Goal: Information Seeking & Learning: Check status

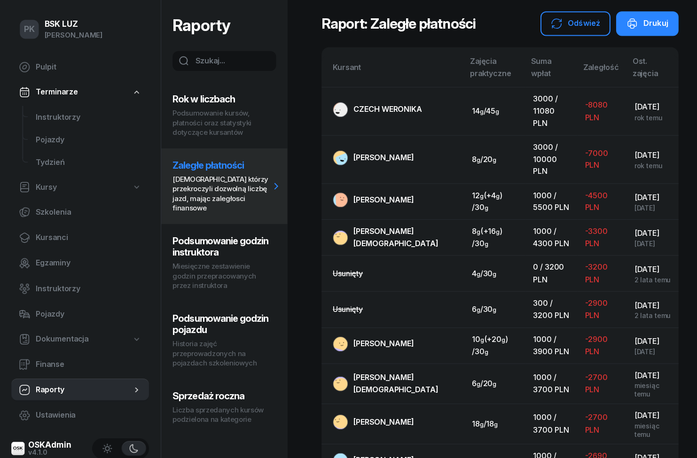
click at [65, 233] on span "Kursanci" at bounding box center [88, 236] width 105 height 12
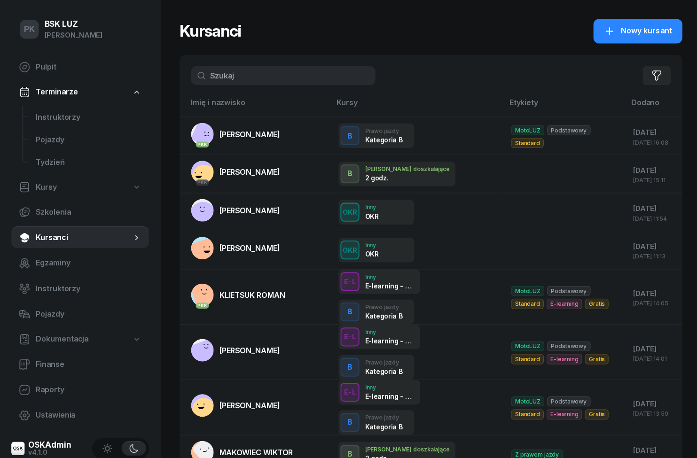
click at [72, 114] on span "Instruktorzy" at bounding box center [88, 116] width 105 height 12
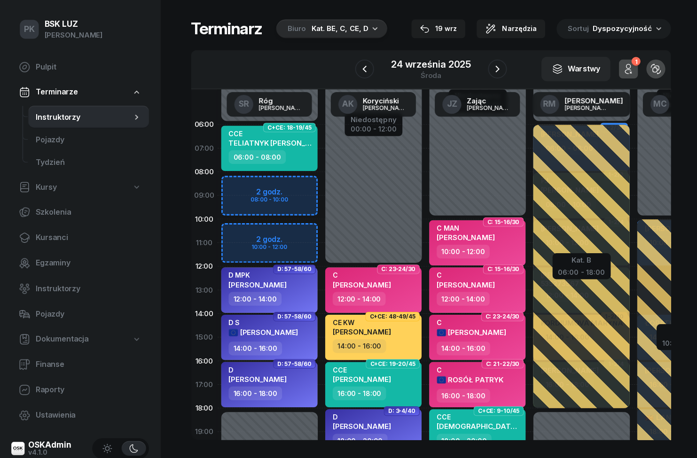
click at [69, 262] on span "Egzaminy" at bounding box center [88, 262] width 105 height 12
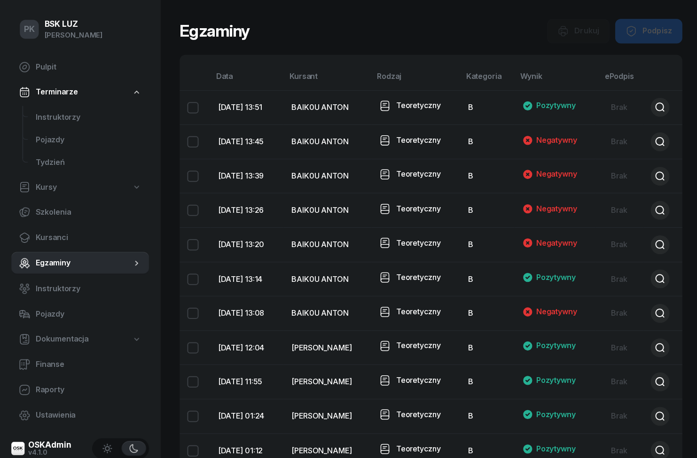
click at [75, 285] on span "Instruktorzy" at bounding box center [88, 287] width 105 height 12
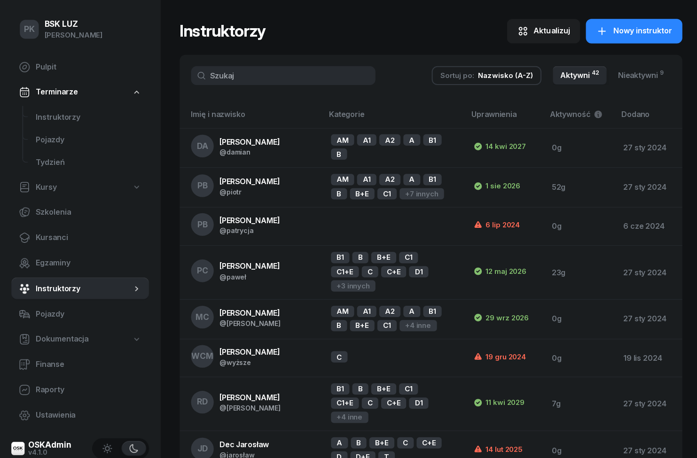
click at [80, 111] on span "Instruktorzy" at bounding box center [88, 116] width 105 height 12
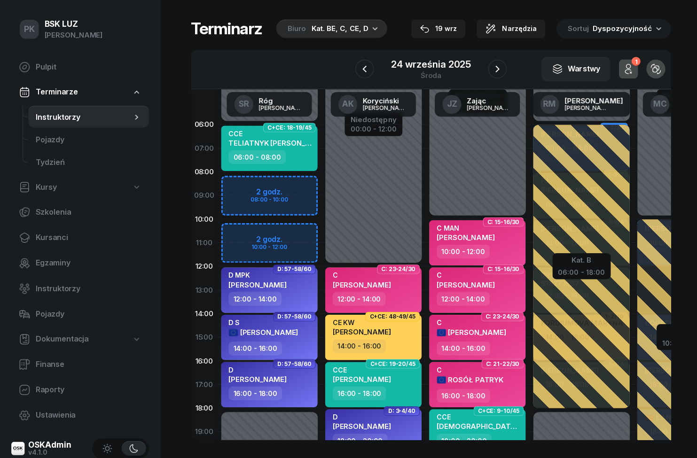
click at [488, 69] on button "button" at bounding box center [494, 68] width 19 height 19
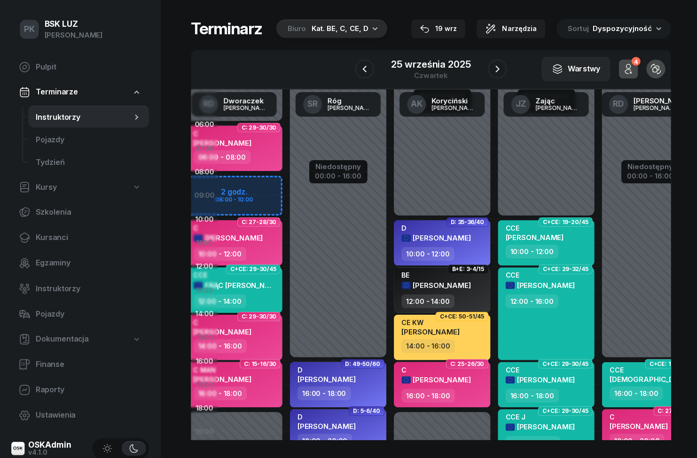
scroll to position [0, 21]
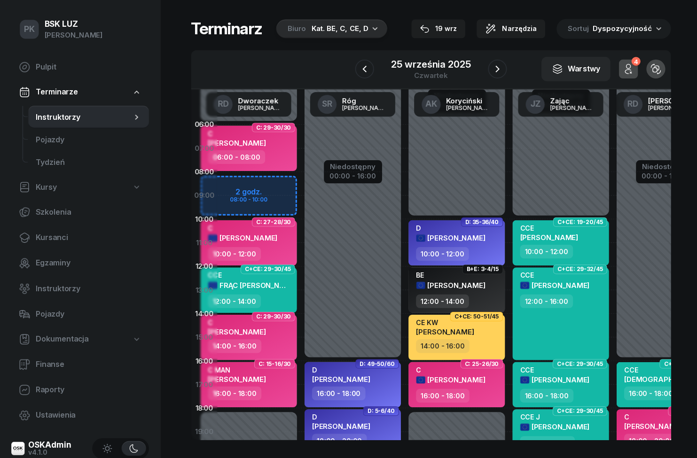
click at [360, 66] on icon "button" at bounding box center [362, 68] width 11 height 11
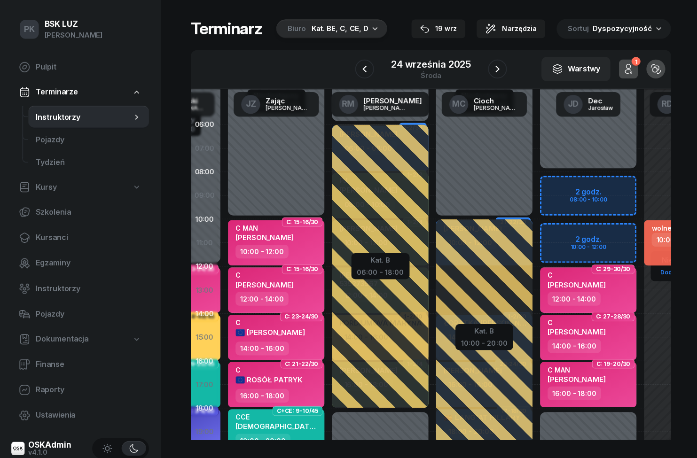
scroll to position [0, 196]
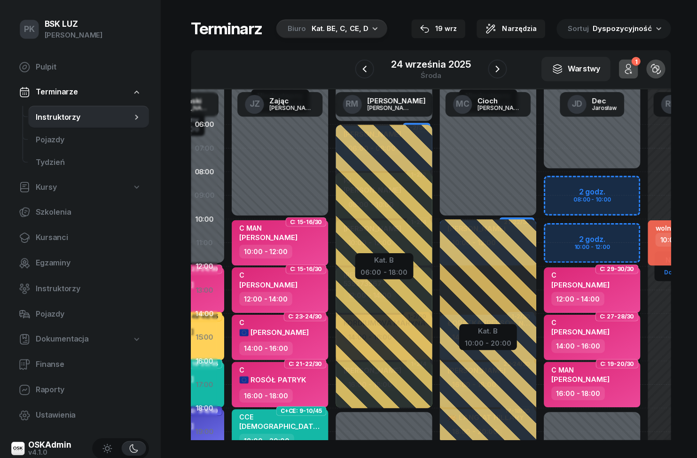
click at [364, 71] on icon "button" at bounding box center [362, 68] width 4 height 7
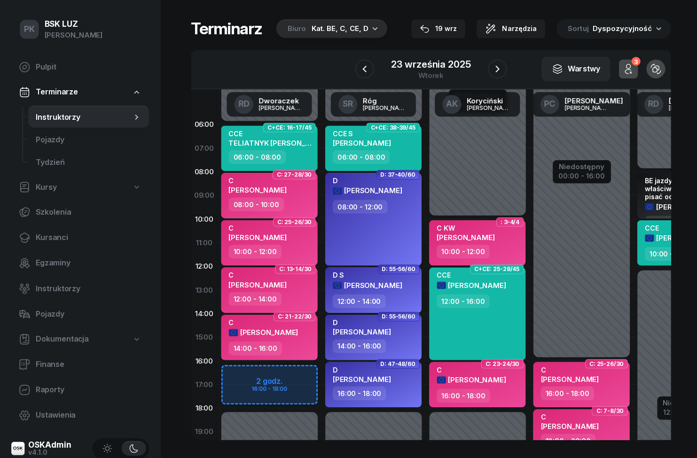
click at [361, 72] on icon "button" at bounding box center [362, 68] width 11 height 11
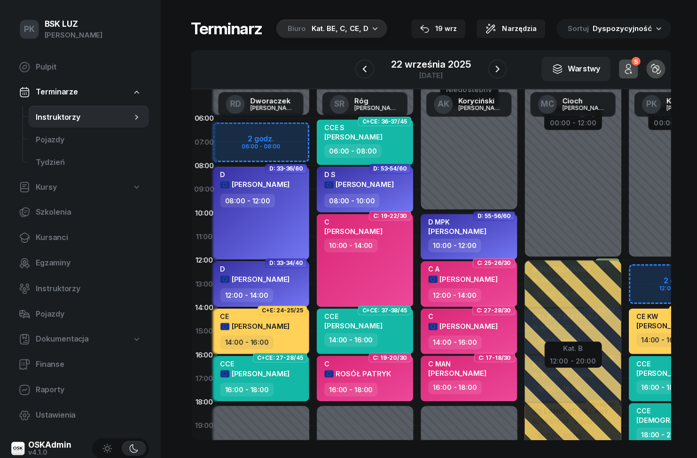
scroll to position [6, 0]
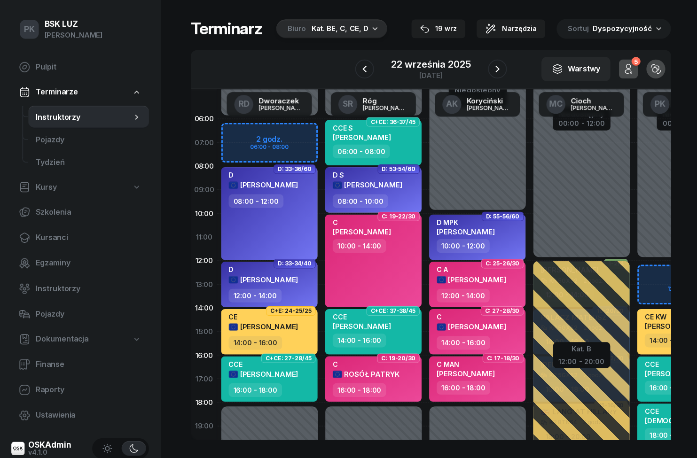
click at [58, 386] on span "Raporty" at bounding box center [88, 387] width 105 height 12
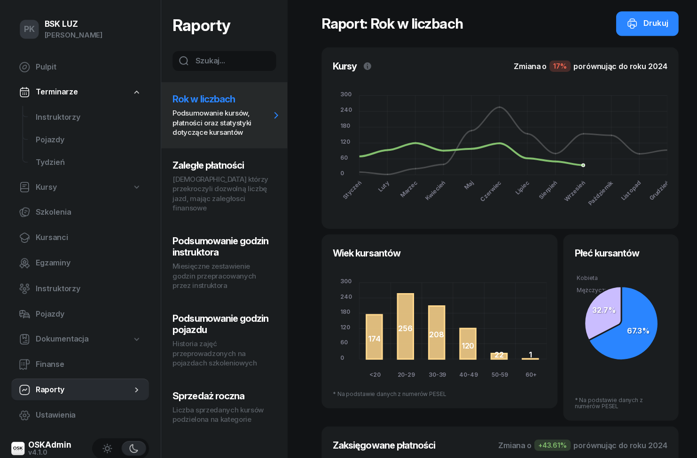
click at [237, 187] on p "[DEMOGRAPHIC_DATA] którzy przekroczyli dozwolną liczbę jazd, mając zaległosci f…" at bounding box center [219, 193] width 97 height 38
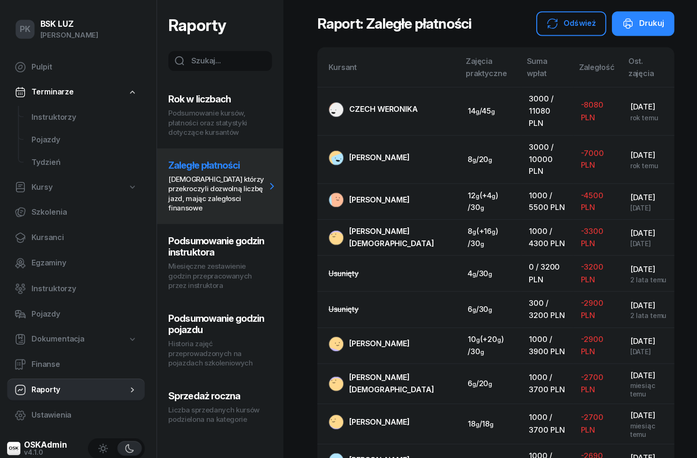
click at [408, 225] on span "[PERSON_NAME][DEMOGRAPHIC_DATA]" at bounding box center [393, 236] width 84 height 22
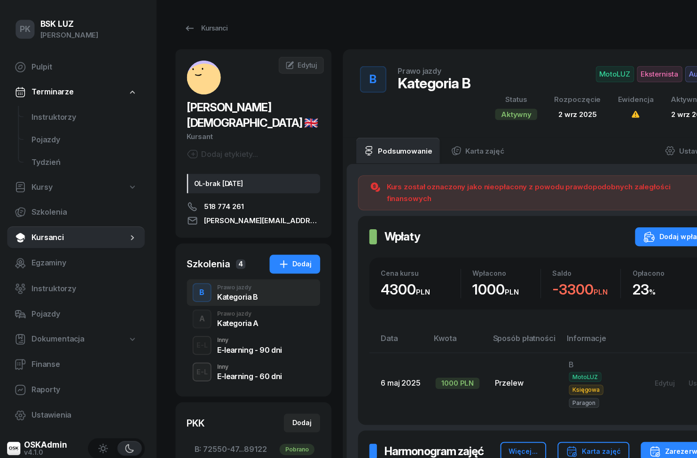
click at [401, 147] on link "Podsumowanie" at bounding box center [399, 150] width 83 height 26
